Goal: Find specific page/section: Find specific page/section

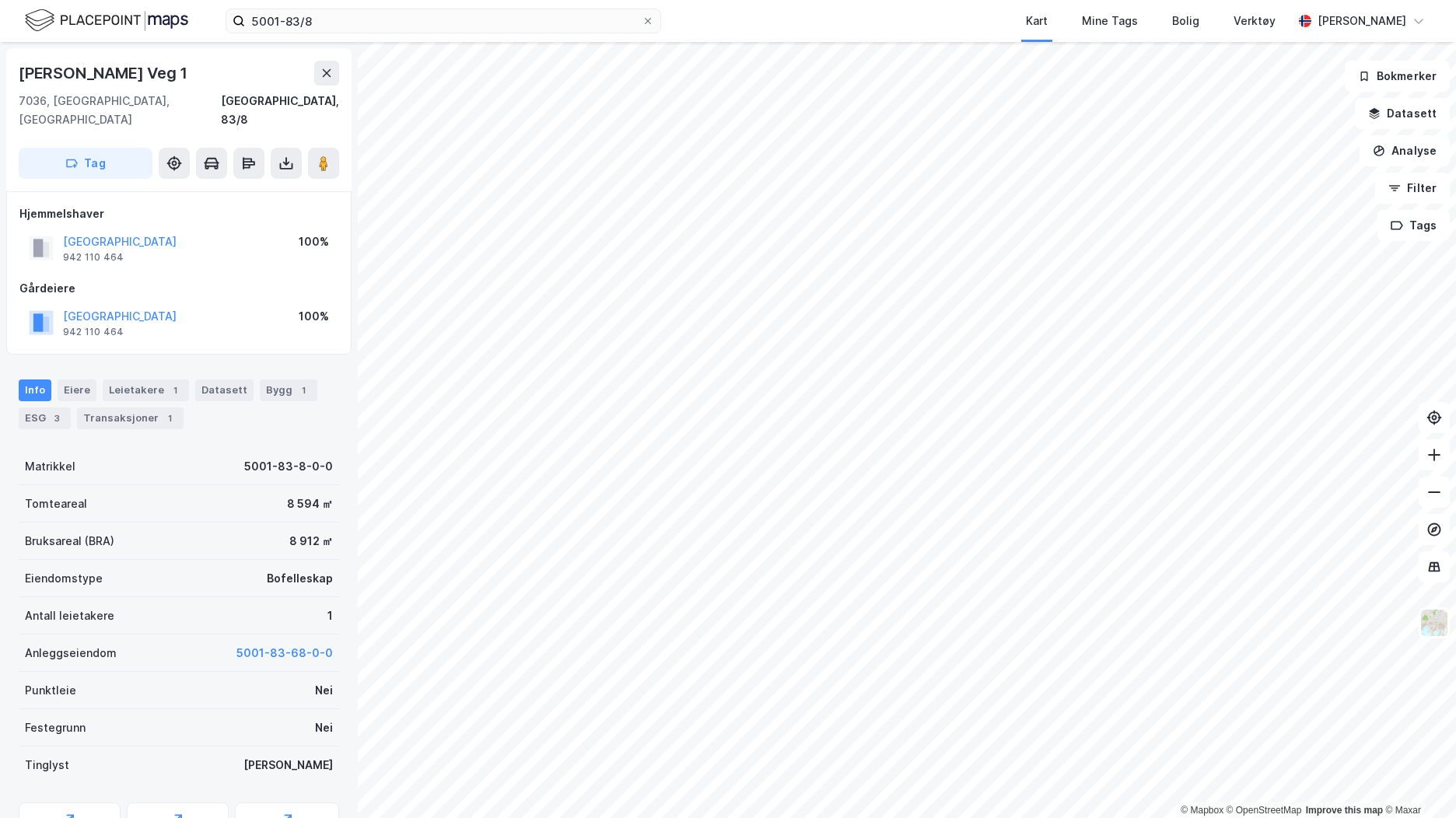
scroll to position [1, 0]
click at [324, 24] on input "5001-83/8" at bounding box center [443, 21] width 397 height 23
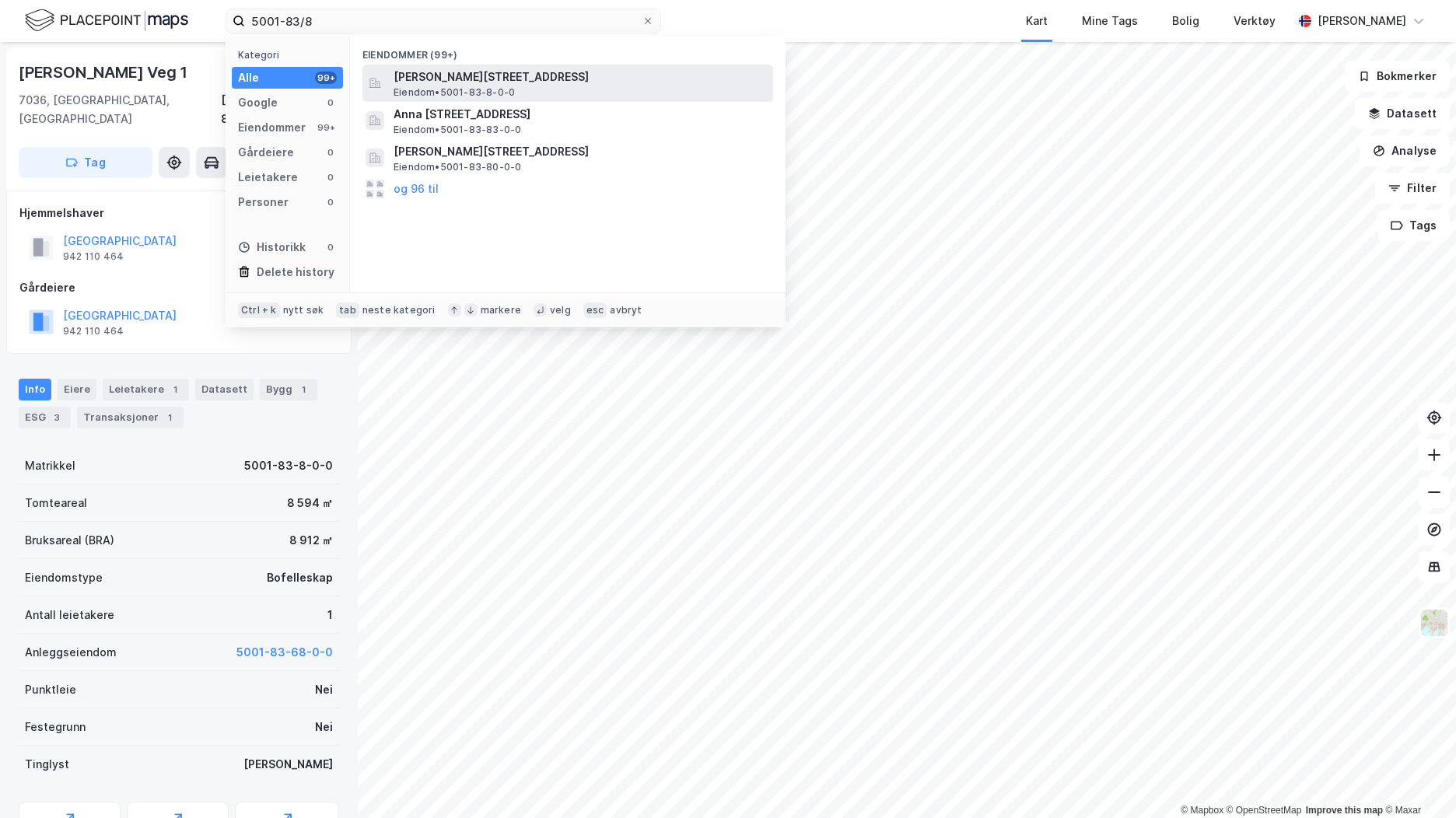
click at [431, 75] on span "[PERSON_NAME][STREET_ADDRESS]" at bounding box center [580, 77] width 373 height 19
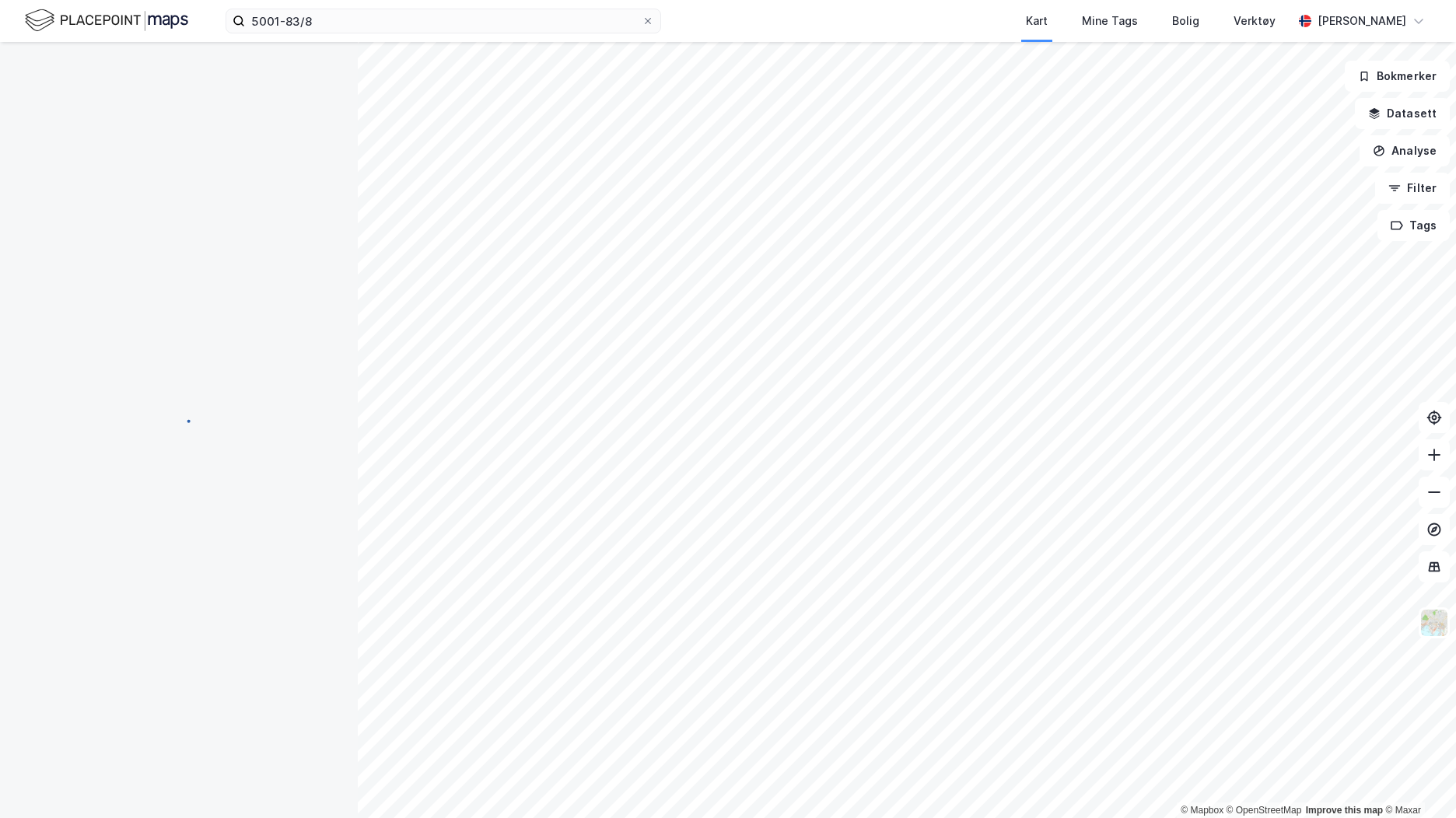
scroll to position [1, 0]
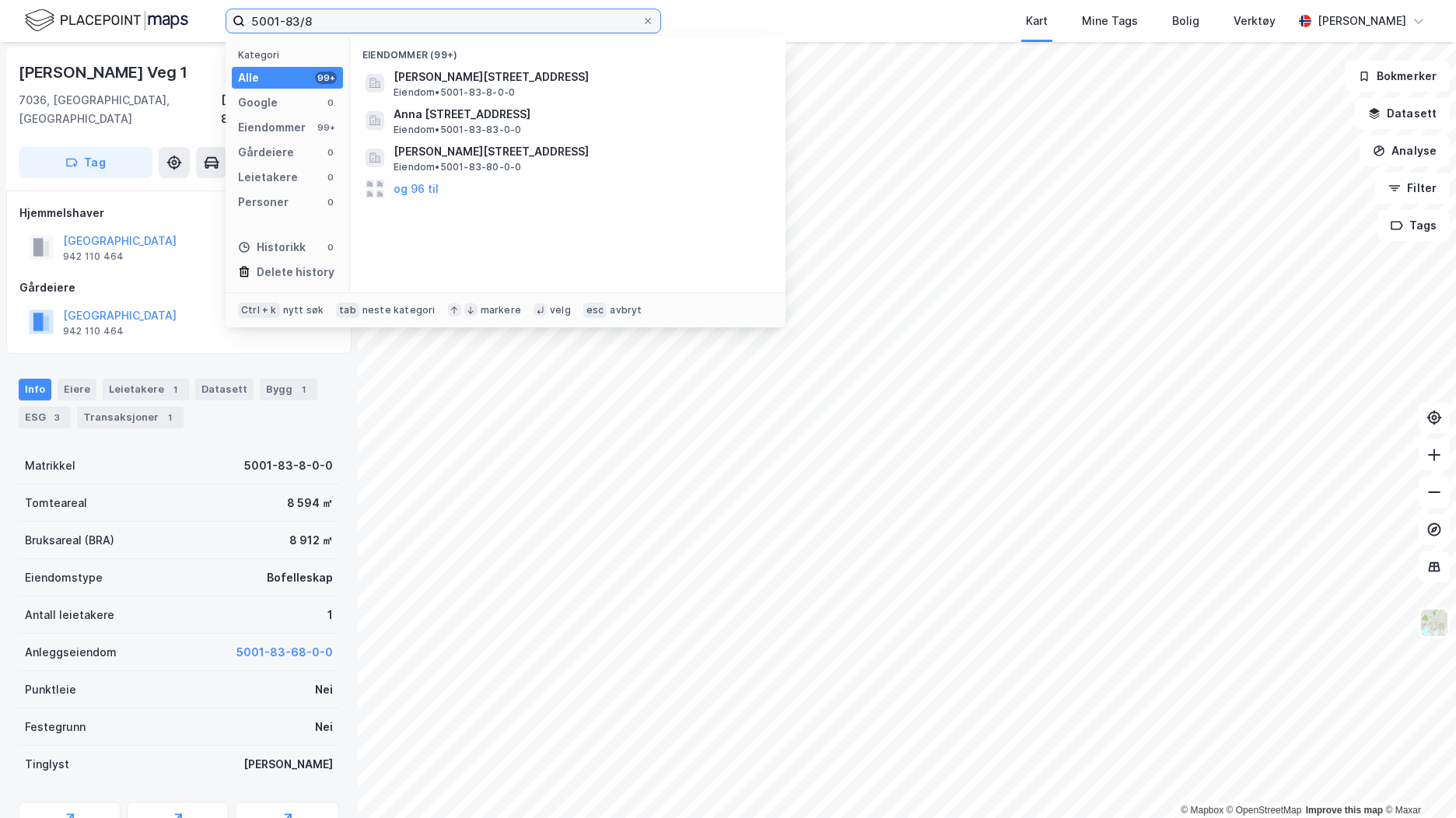
click at [319, 20] on input "5001-83/8" at bounding box center [443, 21] width 397 height 23
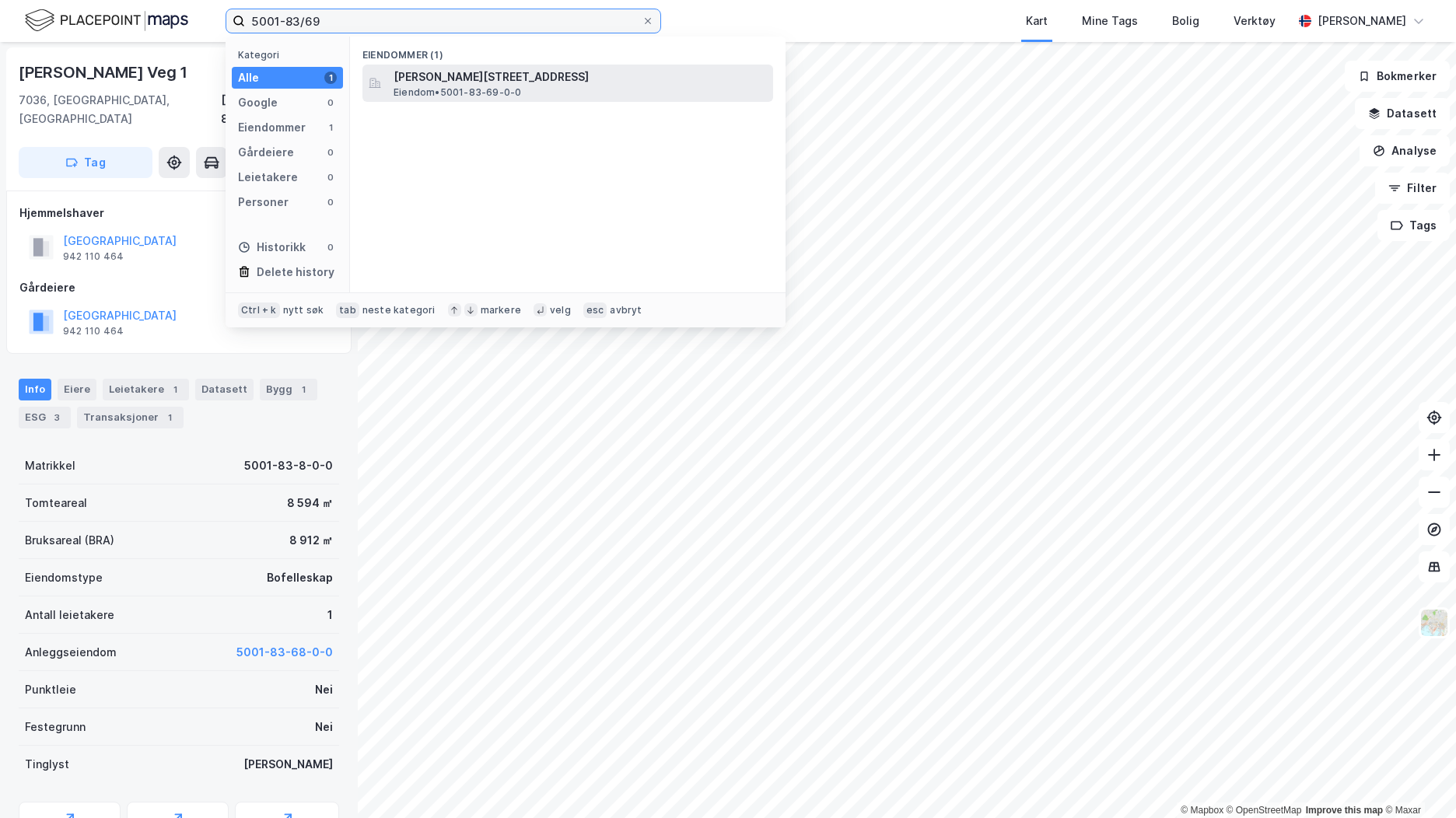
type input "5001-83/69"
click at [432, 78] on span "[PERSON_NAME][STREET_ADDRESS]" at bounding box center [580, 77] width 373 height 19
